Goal: Information Seeking & Learning: Find specific fact

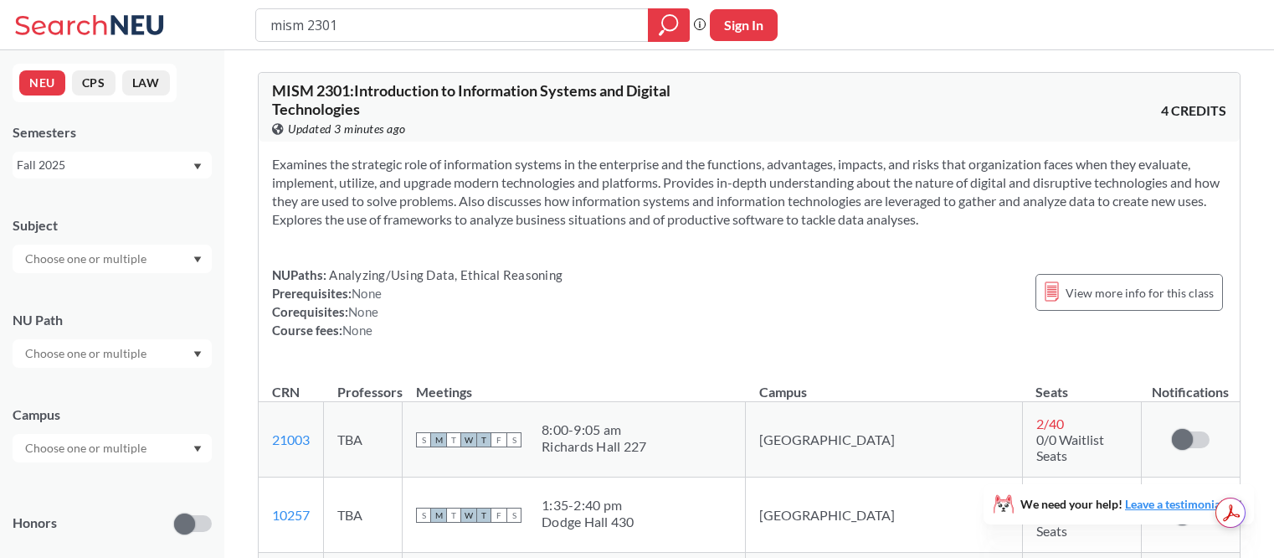
scroll to position [531, 0]
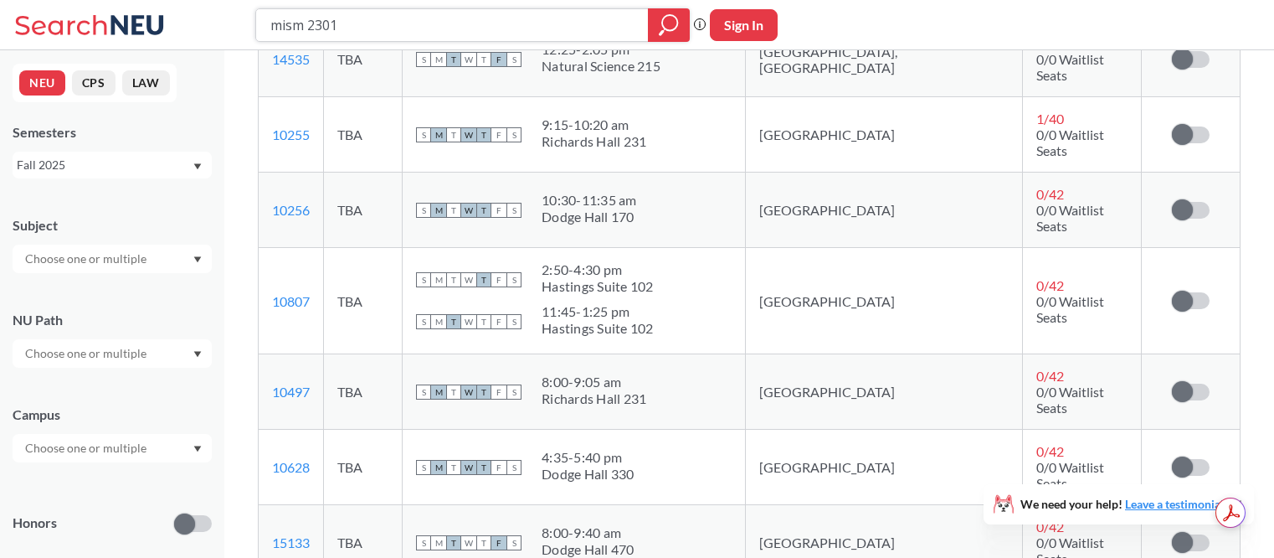
drag, startPoint x: 302, startPoint y: 23, endPoint x: 236, endPoint y: 23, distance: 66.2
click at [235, 23] on div "mism 2301 Phrase search guarantees the exact search appears in the results. Ex.…" at bounding box center [637, 25] width 1274 height 50
click at [366, 25] on input "engw 2301" at bounding box center [453, 25] width 368 height 28
type input "engw 3304"
click at [646, 31] on div "engw 3304" at bounding box center [472, 24] width 435 height 33
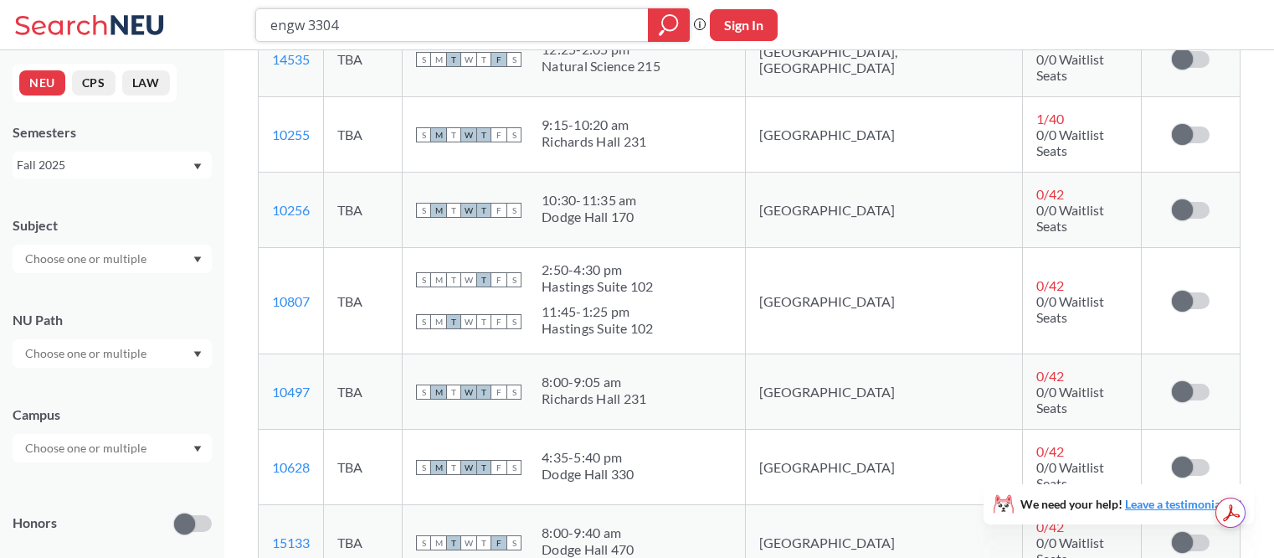
click at [680, 29] on div at bounding box center [669, 24] width 42 height 33
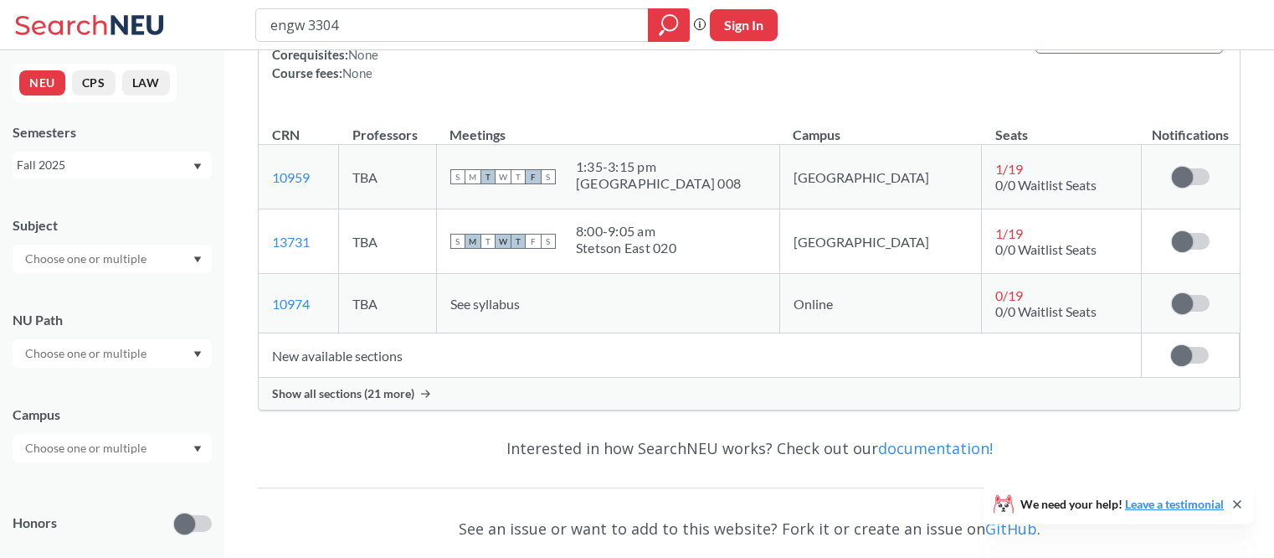
scroll to position [360, 0]
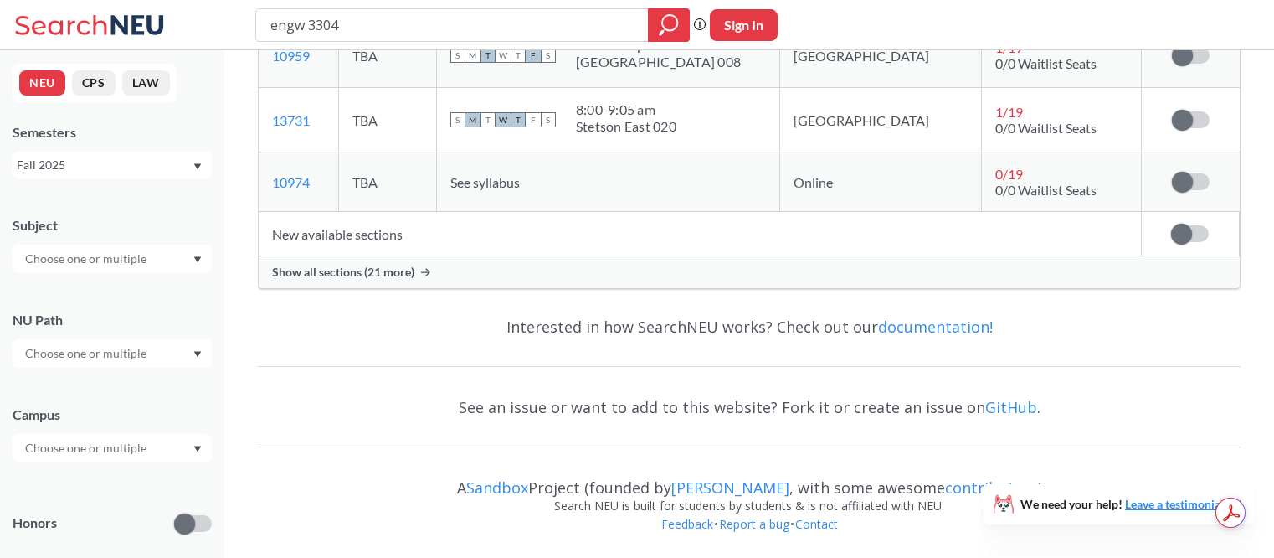
click at [327, 266] on span "Show all sections (21 more)" at bounding box center [343, 272] width 142 height 15
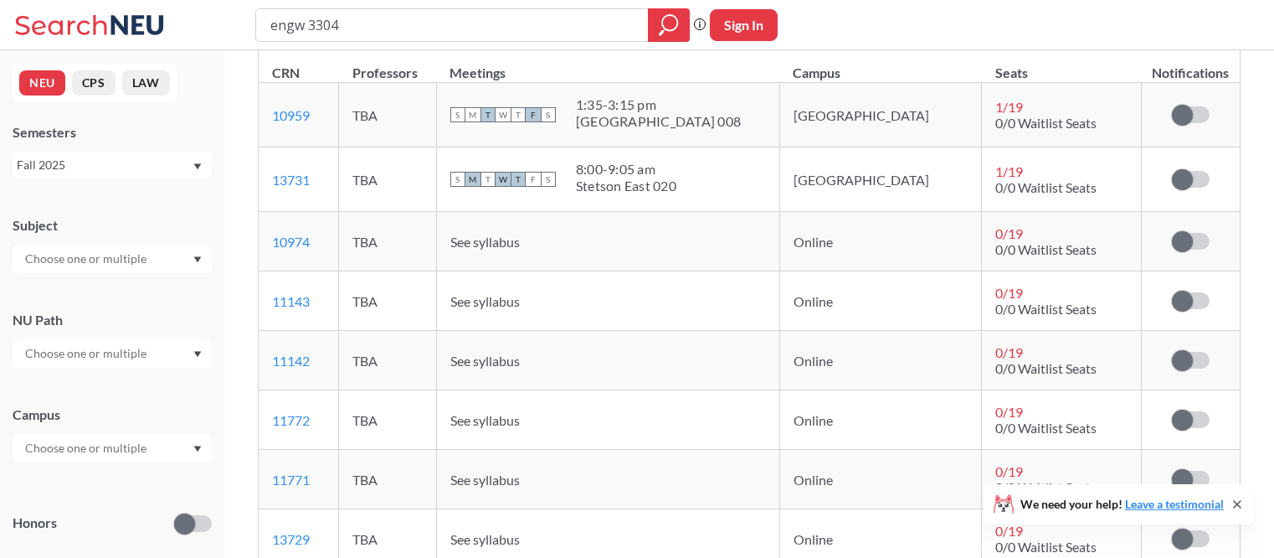
scroll to position [272, 0]
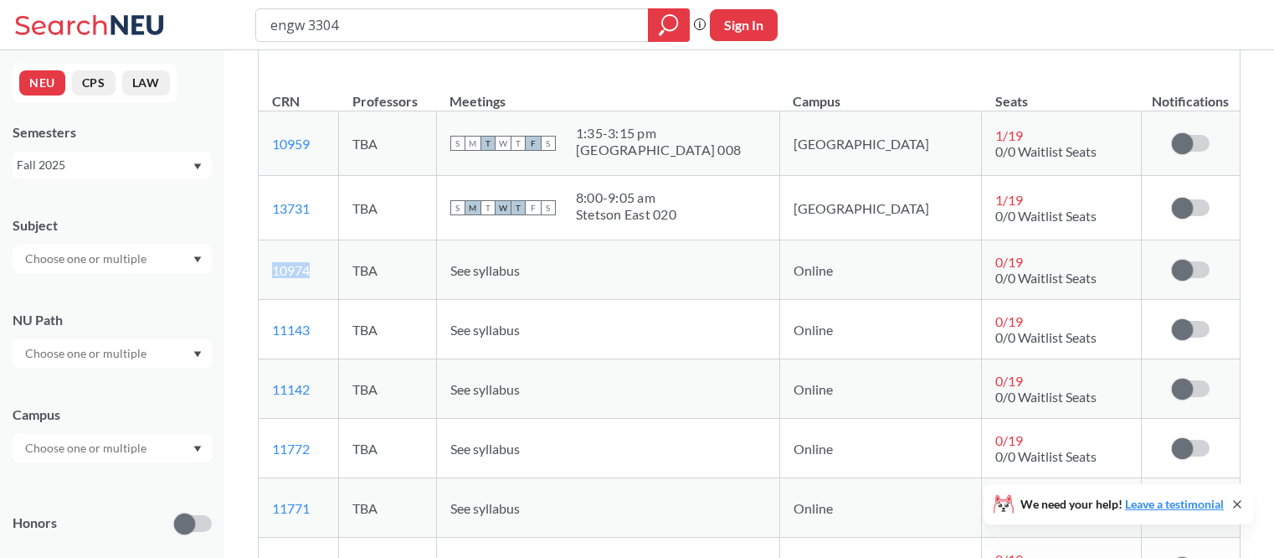
copy link "10974"
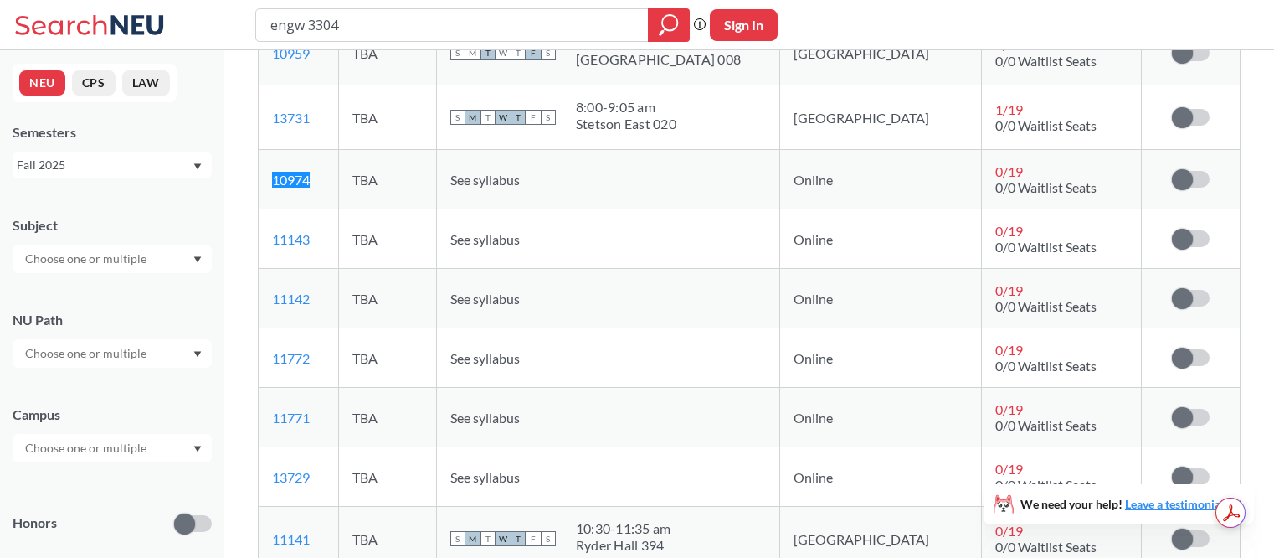
scroll to position [404, 0]
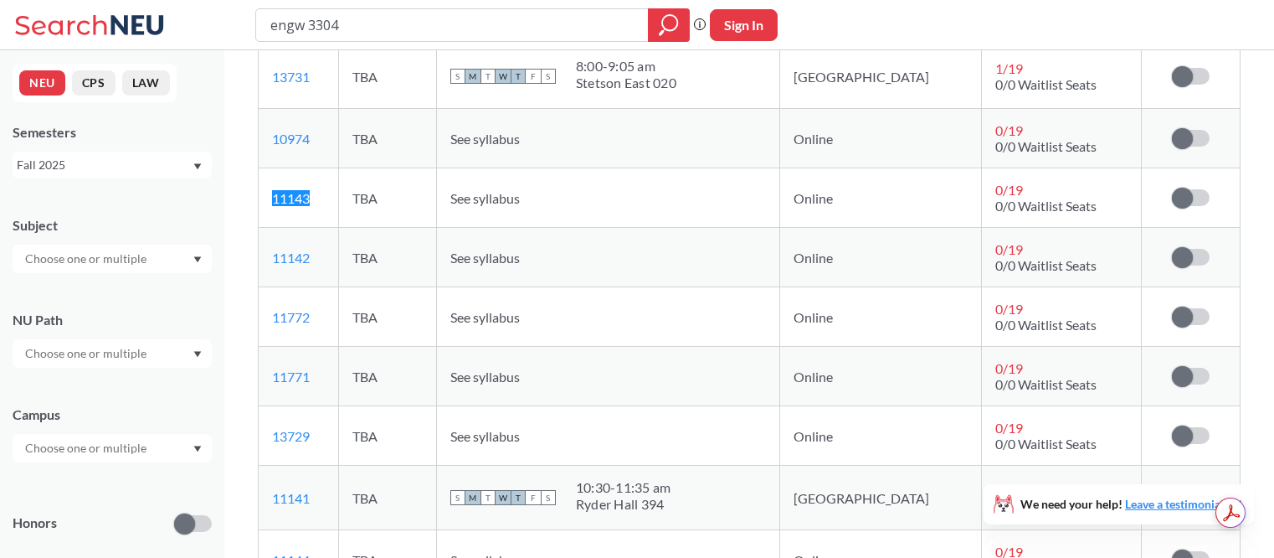
copy link "11143"
copy link "11142"
copy link "11772"
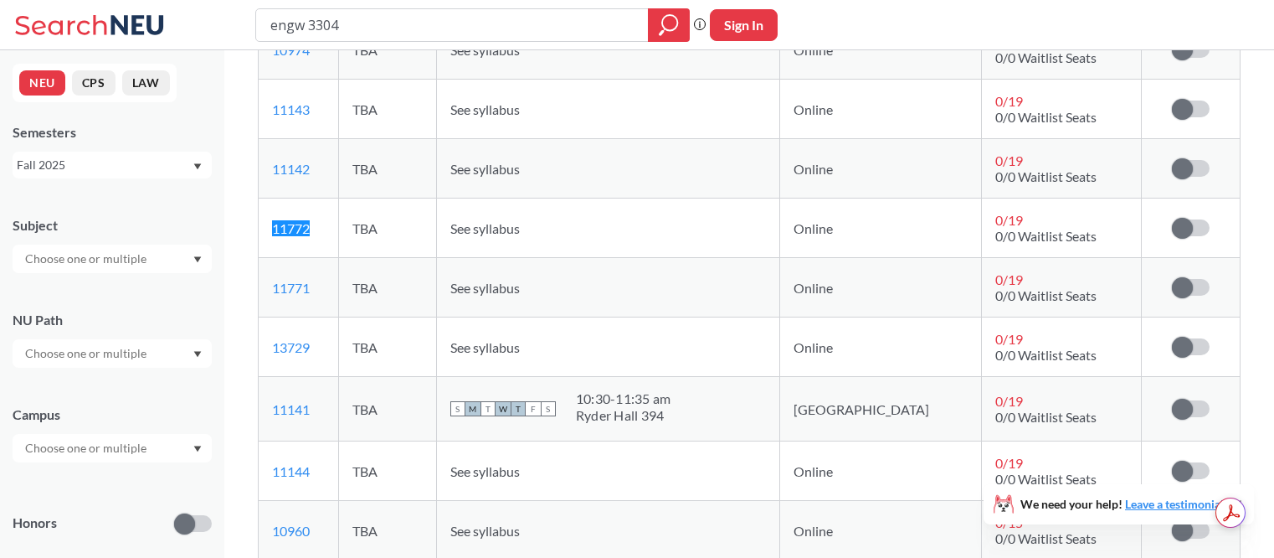
scroll to position [520, 0]
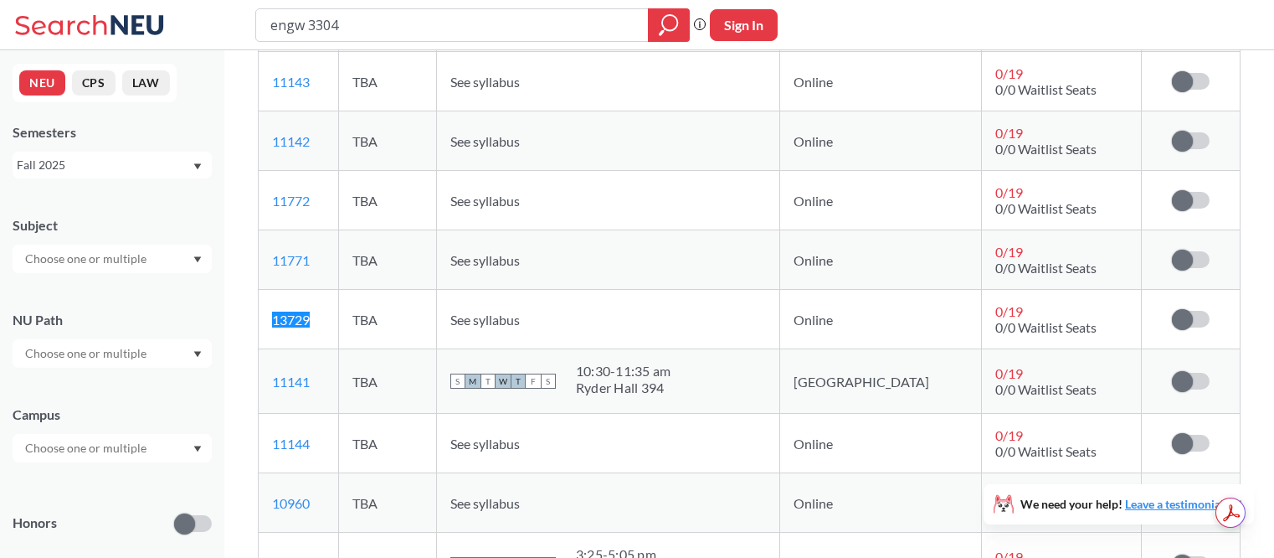
copy link "13729"
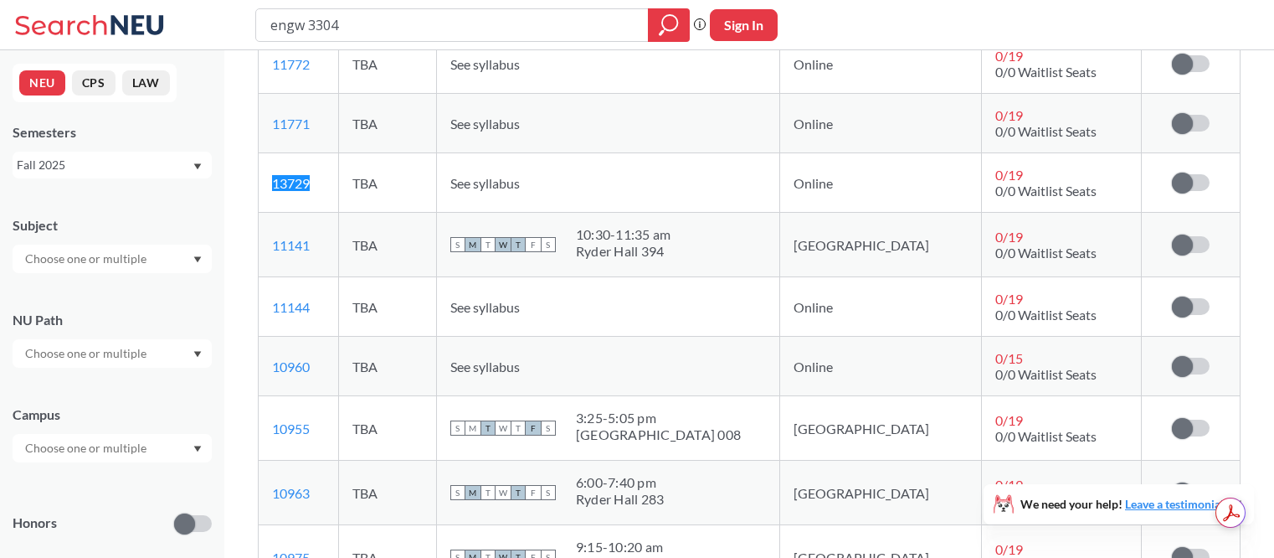
scroll to position [682, 0]
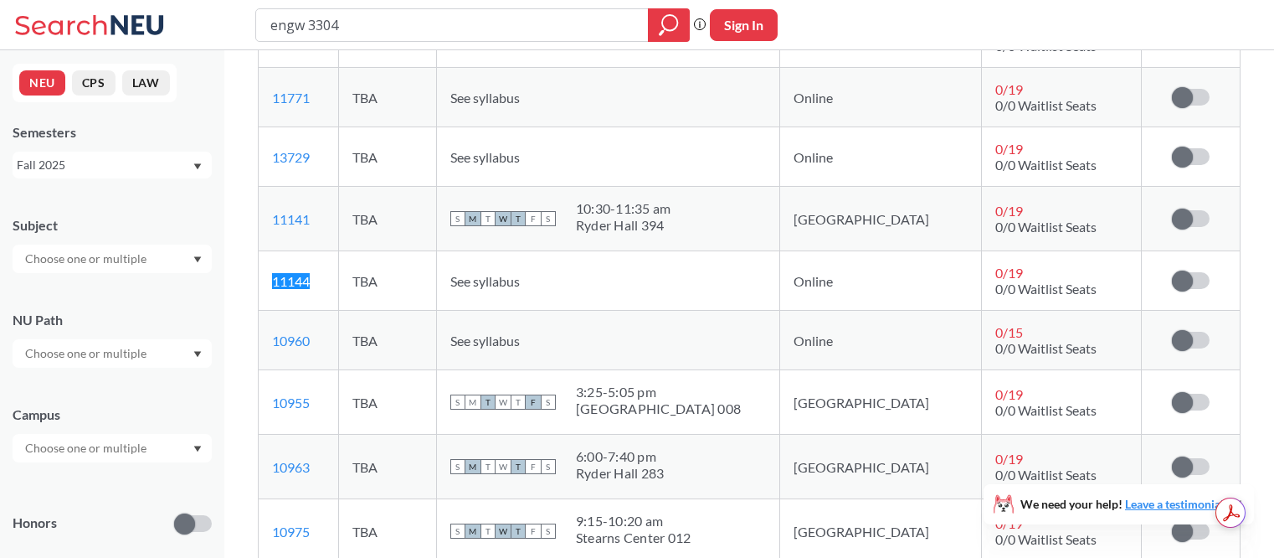
copy link "11144"
copy link "10960"
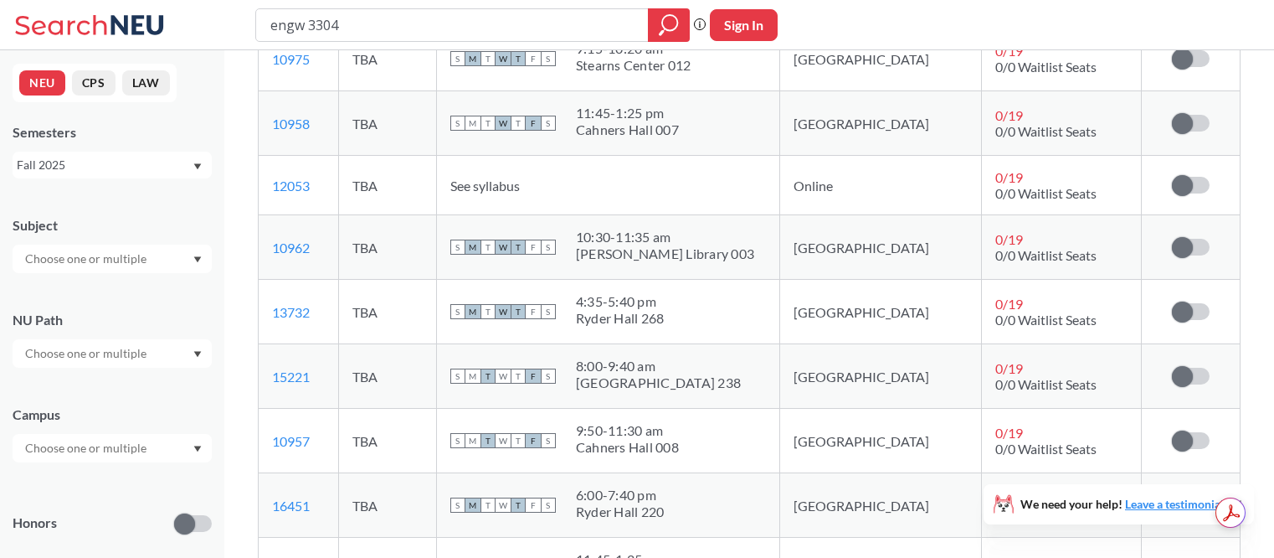
scroll to position [1146, 0]
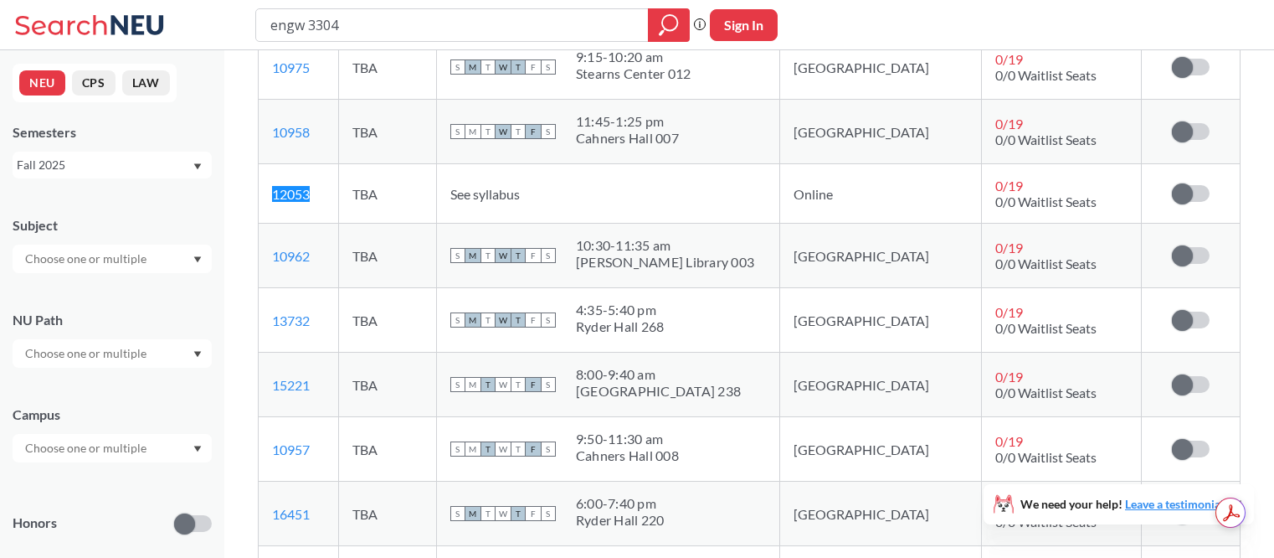
copy link "12053"
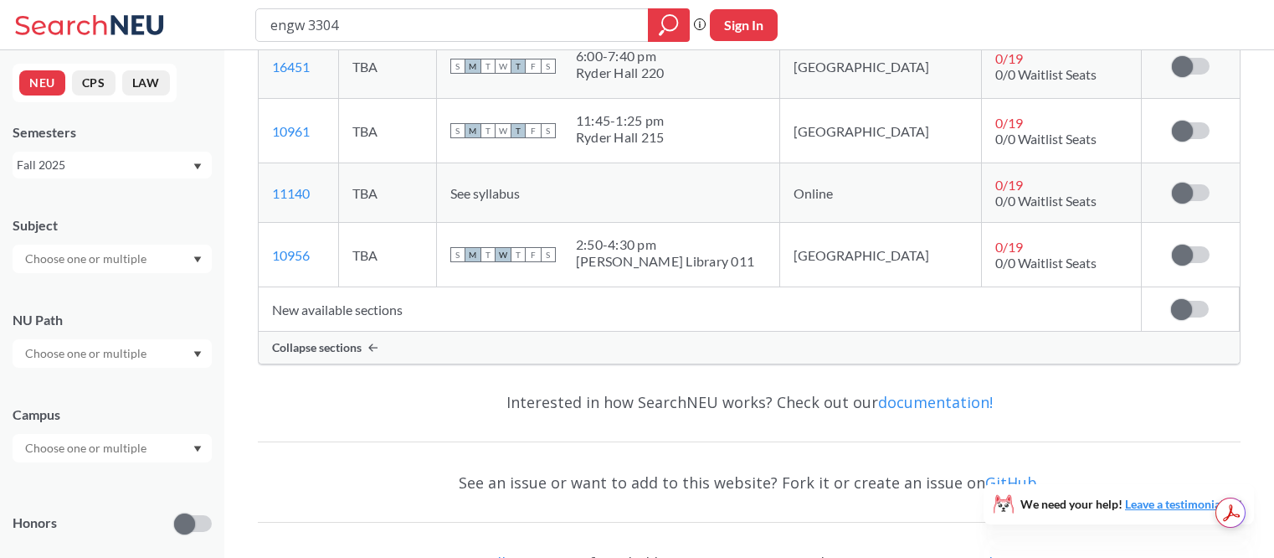
scroll to position [1586, 0]
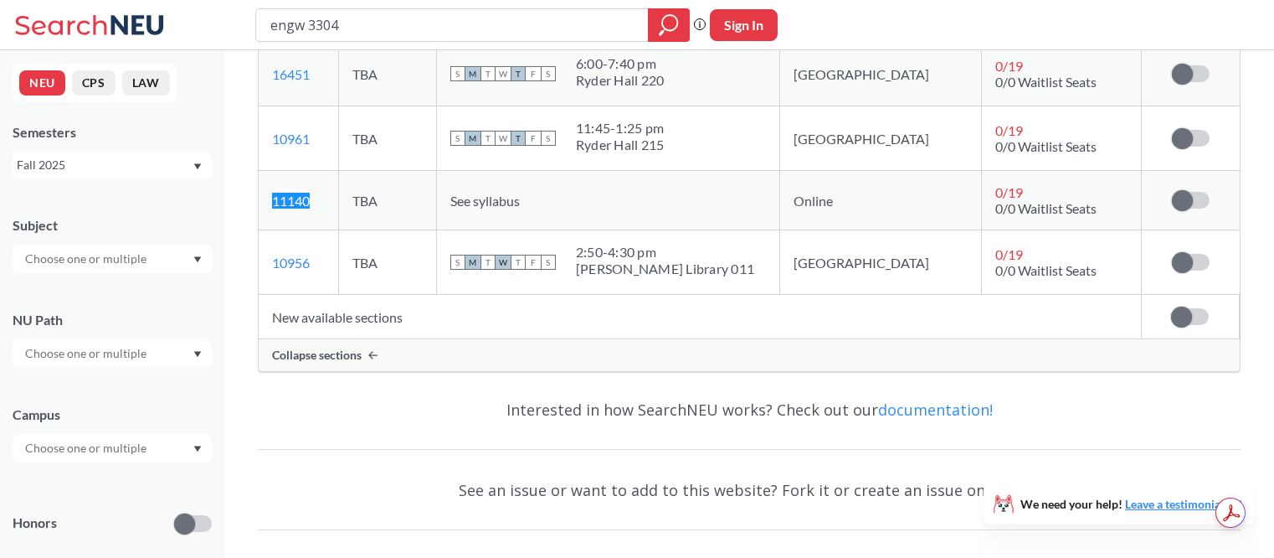
copy link "11140"
